Goal: Information Seeking & Learning: Learn about a topic

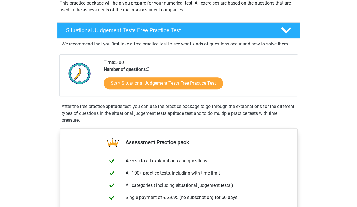
scroll to position [73, 0]
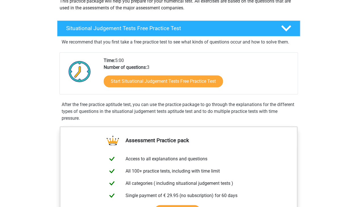
click at [107, 48] on div "We recommend that you first take a free practice test to see what kinds of ques…" at bounding box center [178, 78] width 239 height 85
click at [302, 112] on div "Situational Judgement Tests Free Practice Test We recommend that you first take…" at bounding box center [179, 71] width 256 height 103
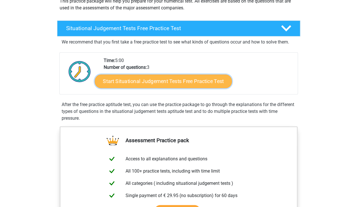
click at [204, 80] on link "Start Situational Judgement Tests Free Practice Test" at bounding box center [163, 81] width 137 height 14
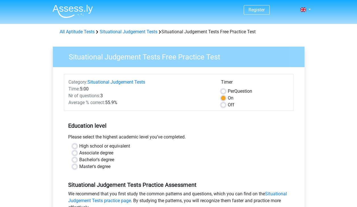
click at [79, 147] on label "High school or equivalent" at bounding box center [104, 146] width 51 height 7
click at [72, 147] on input "High school or equivalent" at bounding box center [74, 146] width 5 height 6
radio input "true"
click at [228, 106] on label "Off" at bounding box center [231, 104] width 7 height 7
click at [224, 106] on input "Off" at bounding box center [223, 104] width 5 height 6
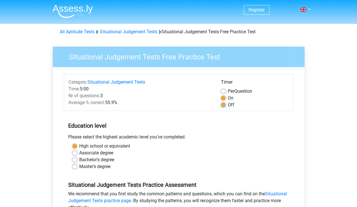
radio input "true"
click at [228, 100] on label "On" at bounding box center [231, 98] width 6 height 7
click at [225, 100] on input "On" at bounding box center [223, 98] width 5 height 6
radio input "true"
click at [77, 173] on div "High school or equivalent Associate degree Bachelor's degree Master's degree" at bounding box center [179, 159] width 230 height 32
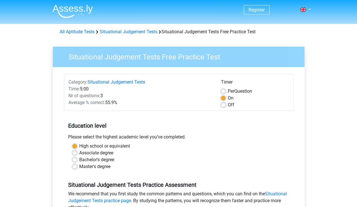
click at [79, 167] on label "Master's degree" at bounding box center [94, 166] width 31 height 7
click at [74, 167] on input "Master's degree" at bounding box center [74, 166] width 5 height 6
radio input "true"
click at [79, 146] on label "High school or equivalent" at bounding box center [104, 146] width 51 height 7
click at [75, 146] on input "High school or equivalent" at bounding box center [74, 146] width 5 height 6
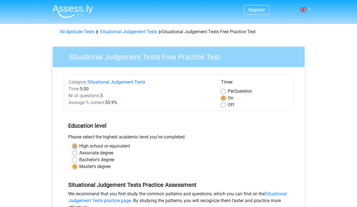
radio input "true"
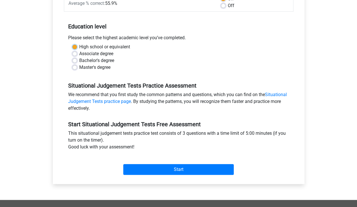
scroll to position [100, 0]
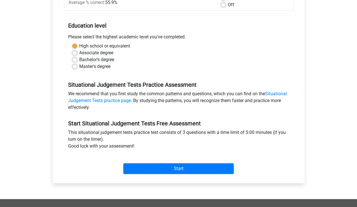
click at [79, 68] on label "Master's degree" at bounding box center [94, 66] width 31 height 7
click at [74, 68] on input "Master's degree" at bounding box center [74, 66] width 5 height 6
radio input "true"
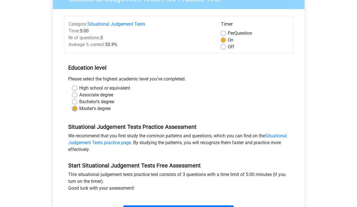
scroll to position [0, 0]
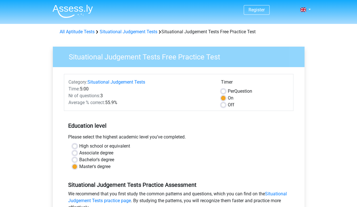
click at [228, 104] on label "Off" at bounding box center [231, 104] width 7 height 7
click at [224, 104] on input "Off" at bounding box center [223, 104] width 5 height 6
radio input "true"
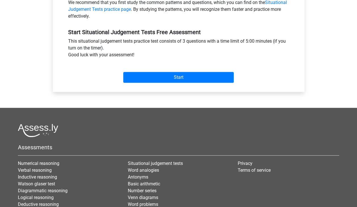
scroll to position [191, 0]
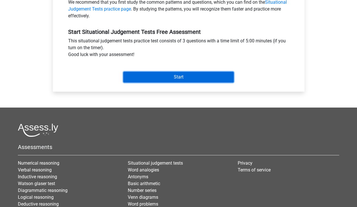
click at [156, 78] on input "Start" at bounding box center [178, 77] width 111 height 11
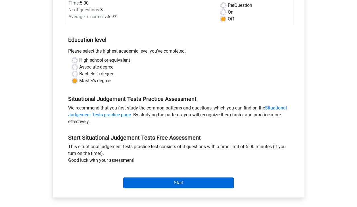
scroll to position [89, 0]
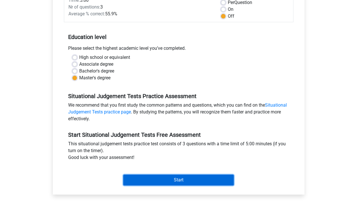
click at [132, 184] on input "Start" at bounding box center [178, 179] width 111 height 11
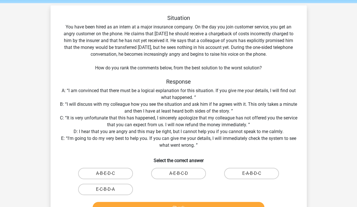
scroll to position [19, 0]
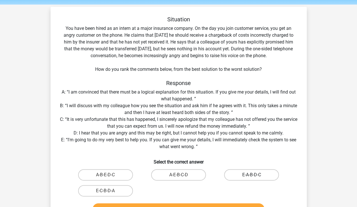
click at [267, 177] on label "E-A-B-D-C" at bounding box center [251, 174] width 55 height 11
click at [255, 177] on input "E-A-B-D-C" at bounding box center [254, 177] width 4 height 4
radio input "true"
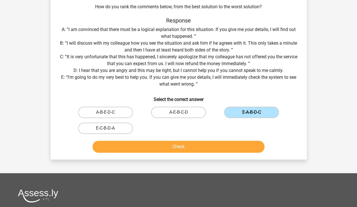
scroll to position [85, 0]
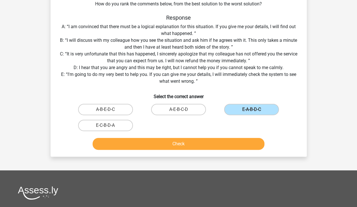
click at [106, 165] on div "Register Nederlands English" at bounding box center [178, 117] width 357 height 405
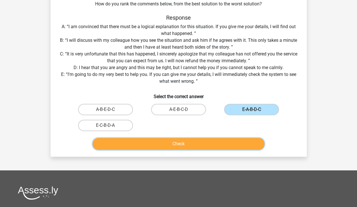
click at [117, 143] on button "Check" at bounding box center [179, 144] width 172 height 12
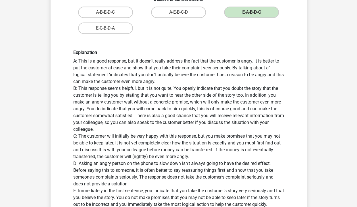
scroll to position [182, 0]
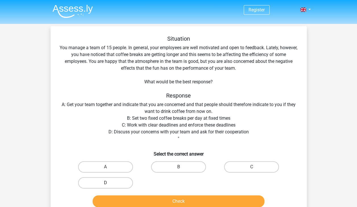
click at [94, 180] on label "D" at bounding box center [105, 182] width 55 height 11
click at [105, 183] on input "D" at bounding box center [107, 185] width 4 height 4
radio input "true"
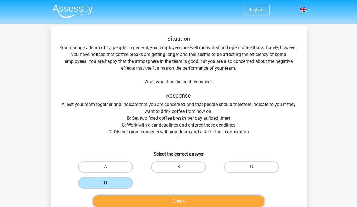
click at [243, 202] on button "Check" at bounding box center [179, 201] width 172 height 12
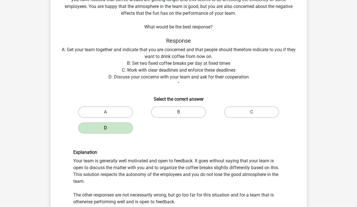
scroll to position [139, 0]
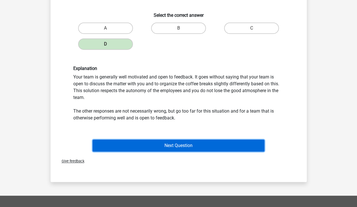
click at [122, 147] on button "Next Question" at bounding box center [179, 145] width 172 height 12
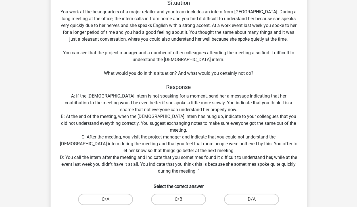
scroll to position [35, 0]
